Goal: Task Accomplishment & Management: Use online tool/utility

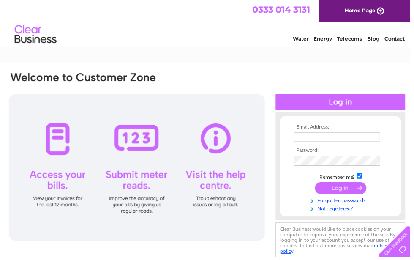
click at [332, 134] on input "text" at bounding box center [340, 138] width 87 height 9
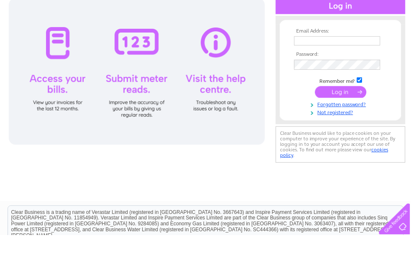
type input "[EMAIL_ADDRESS][DOMAIN_NAME]"
click at [338, 110] on input "submit" at bounding box center [344, 116] width 52 height 12
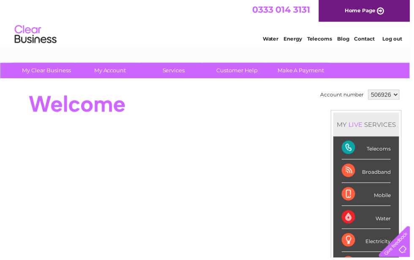
click at [340, 98] on td "Account number" at bounding box center [346, 95] width 48 height 14
click at [389, 96] on select "506926 909934" at bounding box center [388, 96] width 32 height 10
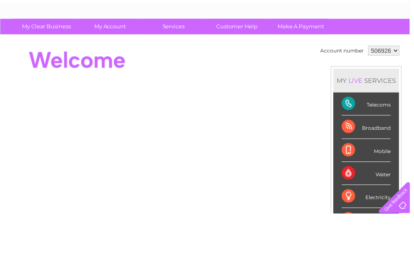
select select "909934"
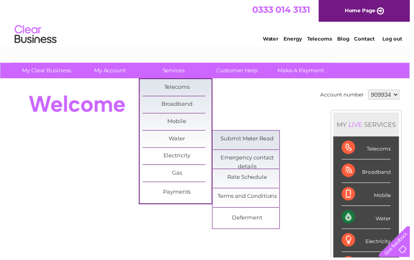
click at [244, 140] on link "Submit Meter Read" at bounding box center [250, 140] width 70 height 17
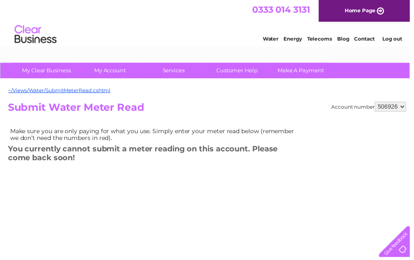
click at [404, 104] on select "506926 909934" at bounding box center [395, 108] width 32 height 10
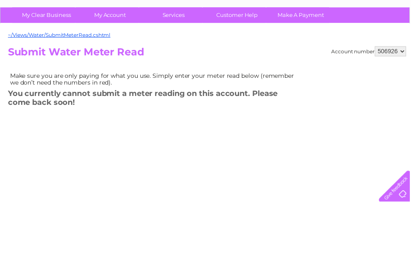
select select "909934"
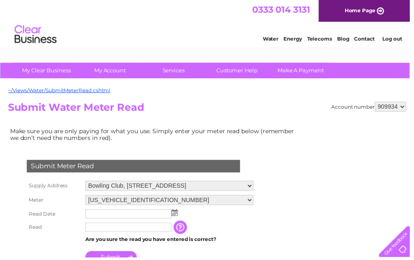
click at [120, 214] on input "text" at bounding box center [129, 215] width 87 height 9
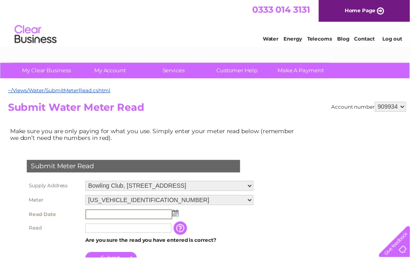
click at [177, 217] on img at bounding box center [177, 215] width 6 height 7
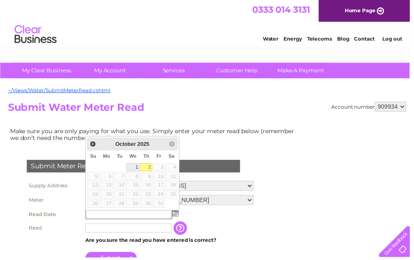
click at [135, 169] on link "1" at bounding box center [135, 169] width 14 height 8
type input "2025/10/01"
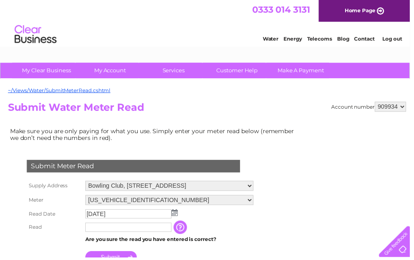
click at [124, 230] on input "text" at bounding box center [129, 229] width 87 height 9
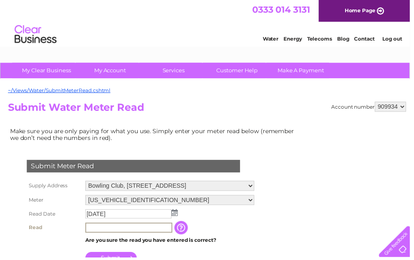
scroll to position [9, 0]
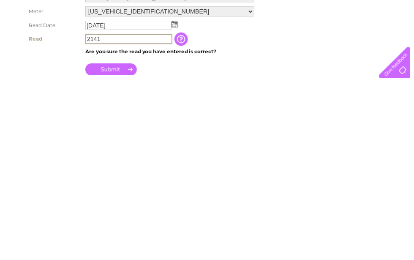
type input "2141"
click at [110, 245] on input "Submit" at bounding box center [112, 251] width 52 height 12
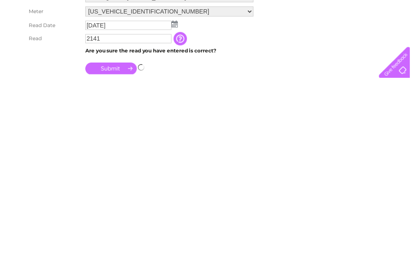
scroll to position [167, 0]
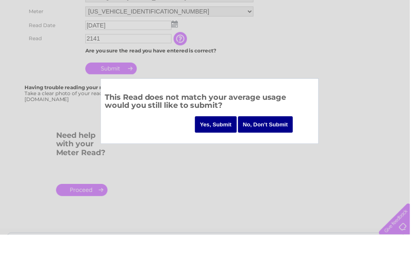
click at [215, 140] on input "Yes, Submit" at bounding box center [218, 148] width 42 height 16
